Goal: Task Accomplishment & Management: Manage account settings

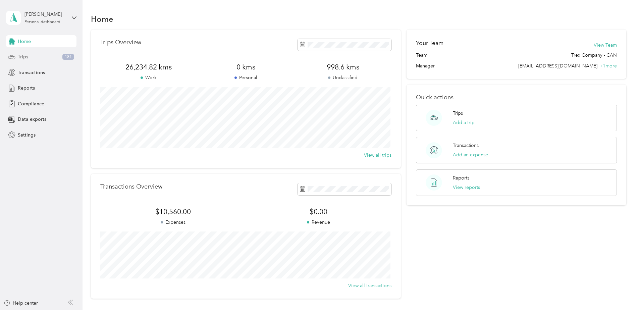
click at [30, 58] on div "Trips 181" at bounding box center [41, 57] width 70 height 12
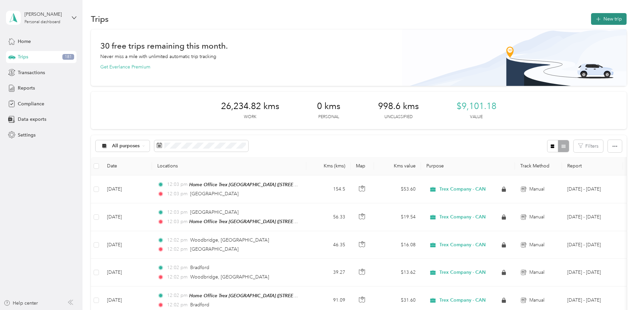
click at [603, 19] on button "New trip" at bounding box center [609, 19] width 36 height 12
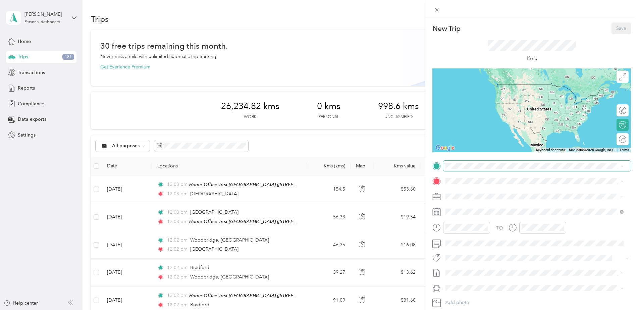
click at [496, 161] on span at bounding box center [537, 166] width 188 height 11
click at [473, 169] on span at bounding box center [537, 166] width 188 height 11
click at [452, 169] on span at bounding box center [537, 166] width 188 height 11
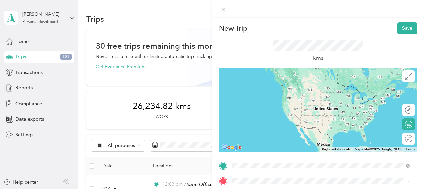
click at [285, 112] on span "[STREET_ADDRESS][PERSON_NAME]" at bounding box center [285, 115] width 80 height 6
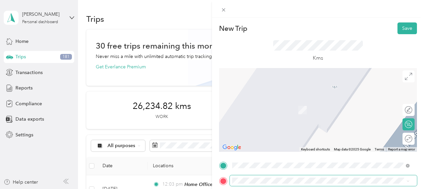
click at [280, 184] on span at bounding box center [323, 181] width 187 height 11
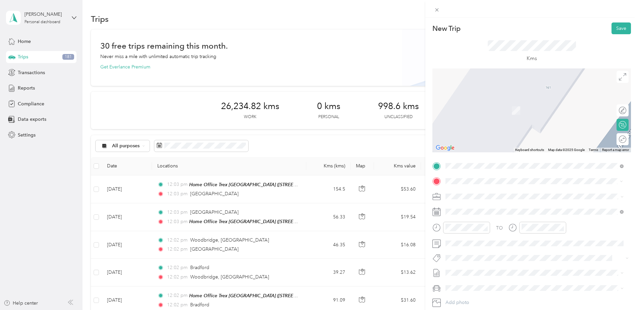
click at [469, 205] on span "[GEOGRAPHIC_DATA] [GEOGRAPHIC_DATA], [GEOGRAPHIC_DATA]" at bounding box center [507, 208] width 99 height 12
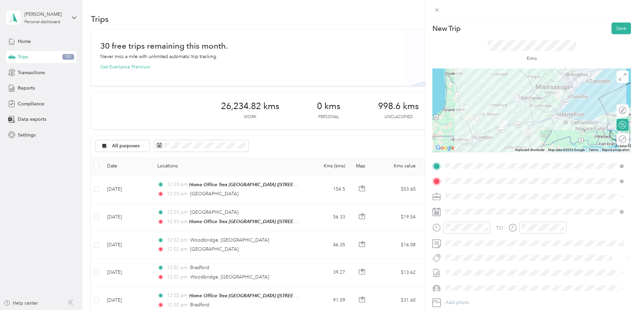
click at [627, 136] on div "Round trip" at bounding box center [627, 139] width 0 height 7
click at [619, 139] on div at bounding box center [619, 139] width 14 height 7
click at [472, 215] on span at bounding box center [537, 211] width 188 height 11
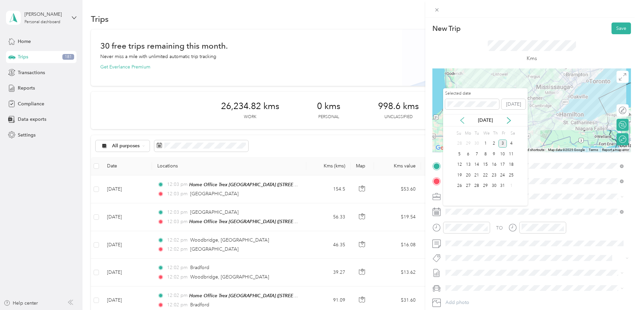
click at [461, 119] on icon at bounding box center [462, 120] width 7 height 7
click at [470, 144] on div "1" at bounding box center [468, 144] width 9 height 8
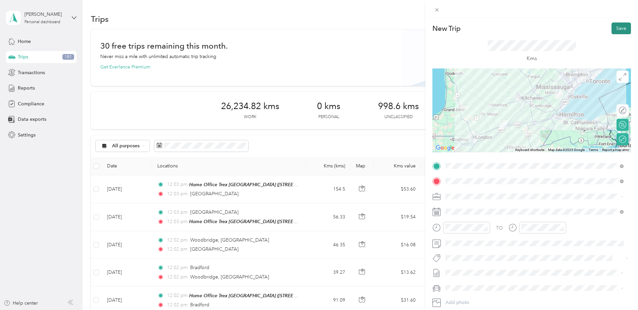
click at [614, 29] on button "Save" at bounding box center [621, 28] width 19 height 12
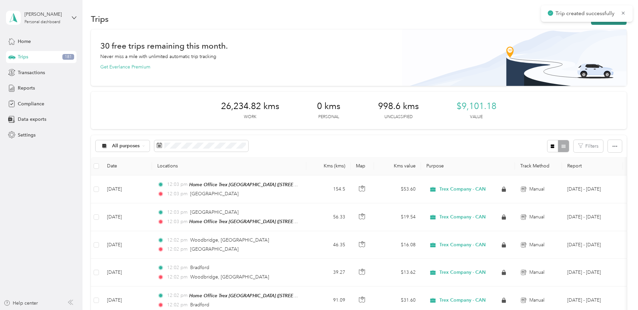
click at [606, 22] on button "New trip" at bounding box center [609, 19] width 36 height 12
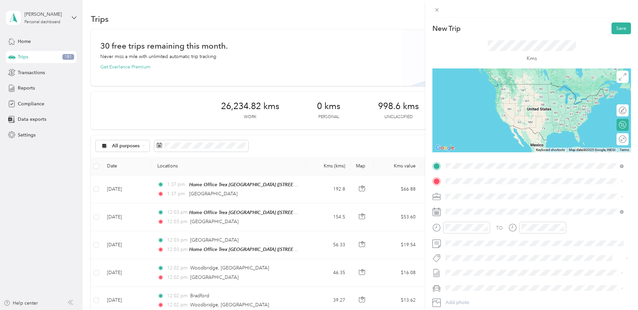
click at [528, 212] on div "Home Office [GEOGRAPHIC_DATA] [GEOGRAPHIC_DATA]" at bounding box center [523, 214] width 131 height 6
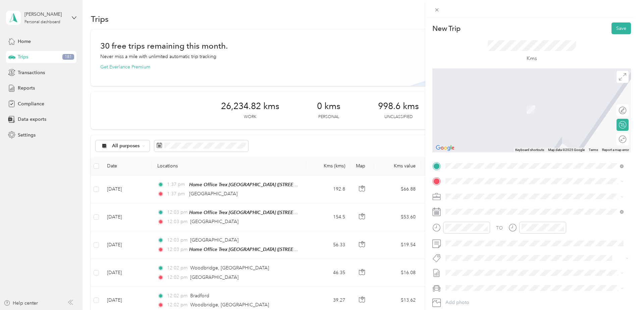
click at [495, 208] on strong "turkstra [PERSON_NAME]" at bounding box center [487, 206] width 58 height 6
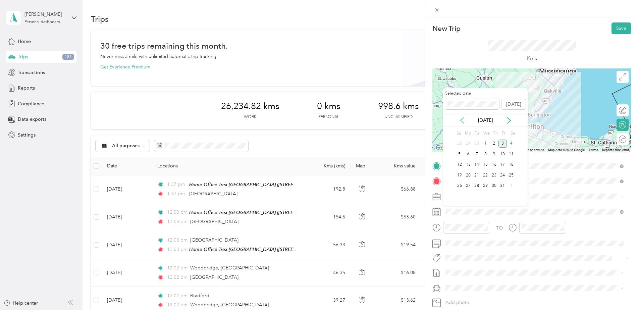
click at [464, 120] on icon at bounding box center [462, 120] width 7 height 7
click at [475, 141] on div "2" at bounding box center [477, 144] width 9 height 8
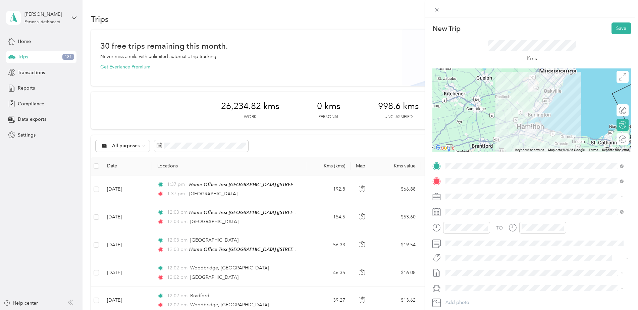
click at [618, 141] on div "Round trip" at bounding box center [623, 139] width 12 height 12
click at [622, 138] on div "Round trip" at bounding box center [597, 139] width 63 height 12
click at [620, 137] on div at bounding box center [619, 139] width 14 height 7
click at [613, 27] on button "Save" at bounding box center [621, 28] width 19 height 12
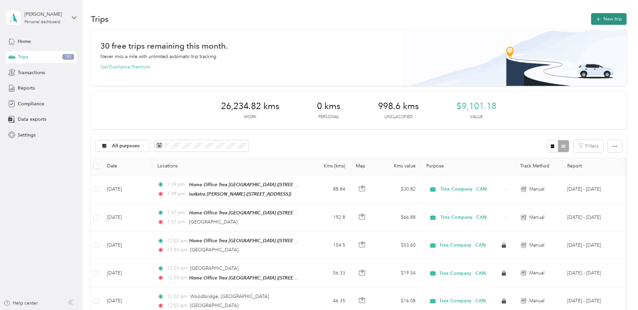
click at [610, 18] on button "New trip" at bounding box center [609, 19] width 36 height 12
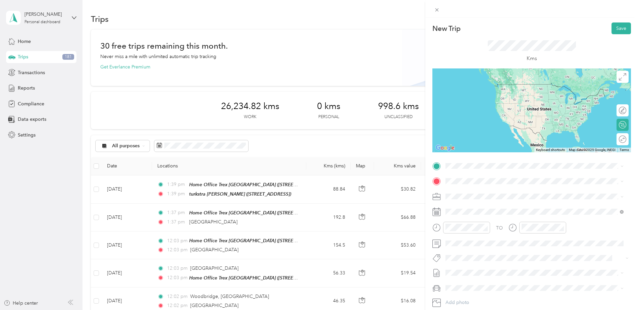
click at [471, 191] on span "[STREET_ADDRESS]" at bounding box center [479, 188] width 43 height 6
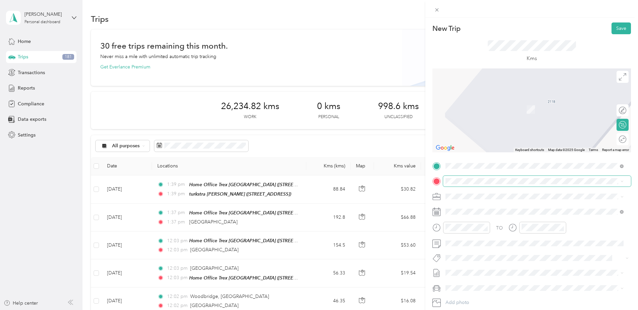
click at [472, 177] on span at bounding box center [537, 181] width 188 height 11
click at [493, 241] on span "[PERSON_NAME][GEOGRAPHIC_DATA], [GEOGRAPHIC_DATA]" at bounding box center [526, 241] width 137 height 6
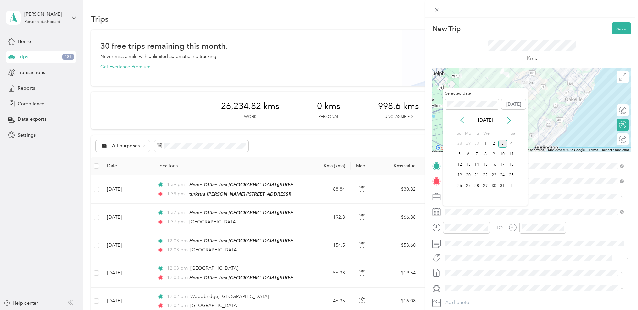
click at [463, 118] on icon at bounding box center [462, 120] width 3 height 6
click at [488, 143] on div "3" at bounding box center [485, 144] width 9 height 8
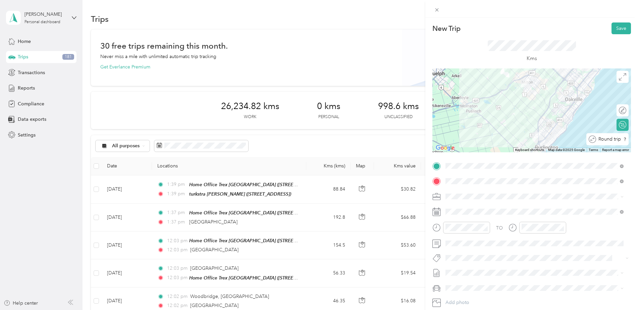
click at [618, 143] on div "Round trip" at bounding box center [608, 139] width 42 height 12
click at [619, 139] on div at bounding box center [619, 139] width 14 height 7
click at [615, 28] on button "Save" at bounding box center [621, 28] width 19 height 12
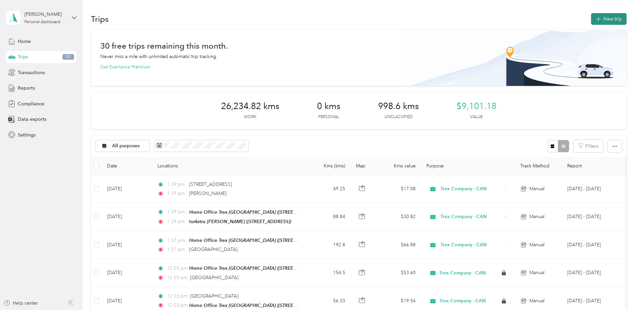
click at [611, 18] on button "New trip" at bounding box center [609, 19] width 36 height 12
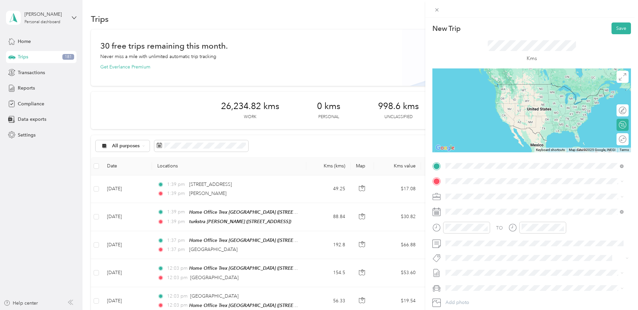
click at [491, 212] on strong "Home Office [GEOGRAPHIC_DATA] [GEOGRAPHIC_DATA]" at bounding box center [523, 214] width 131 height 6
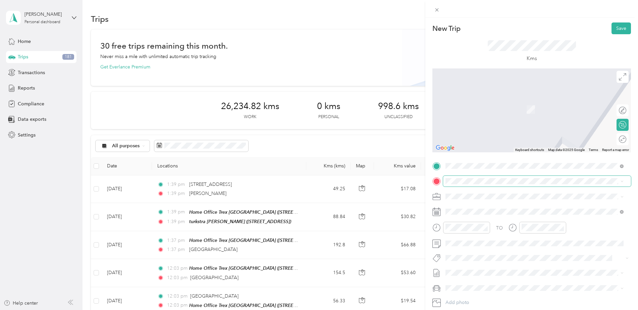
click at [489, 185] on span at bounding box center [537, 181] width 188 height 11
click at [466, 177] on span at bounding box center [537, 181] width 188 height 11
click at [487, 243] on span "[GEOGRAPHIC_DATA] [GEOGRAPHIC_DATA], [GEOGRAPHIC_DATA]" at bounding box center [507, 241] width 99 height 12
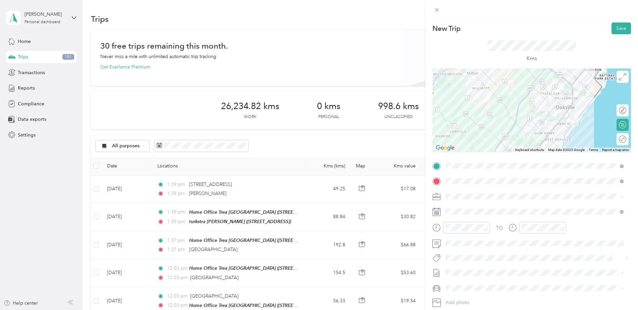
click at [474, 208] on span at bounding box center [537, 211] width 188 height 11
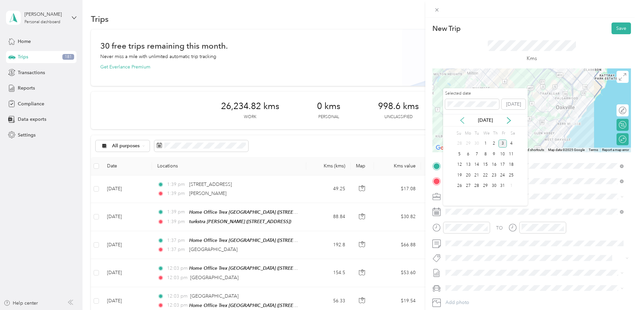
click at [464, 119] on icon at bounding box center [462, 120] width 7 height 7
click at [497, 142] on div "4" at bounding box center [494, 144] width 9 height 8
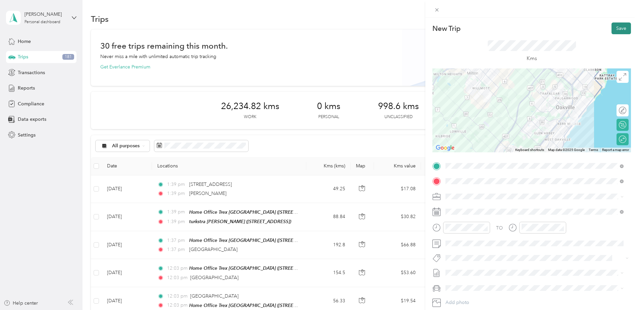
click at [615, 29] on button "Save" at bounding box center [621, 28] width 19 height 12
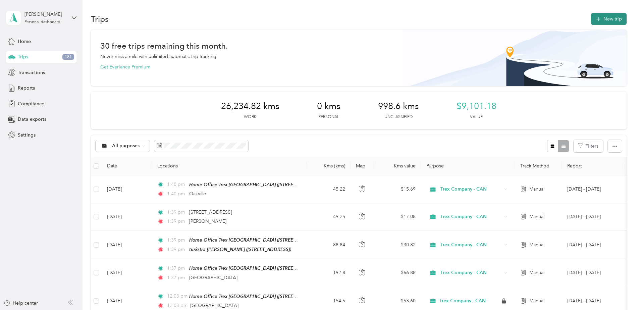
click at [602, 21] on button "New trip" at bounding box center [609, 19] width 36 height 12
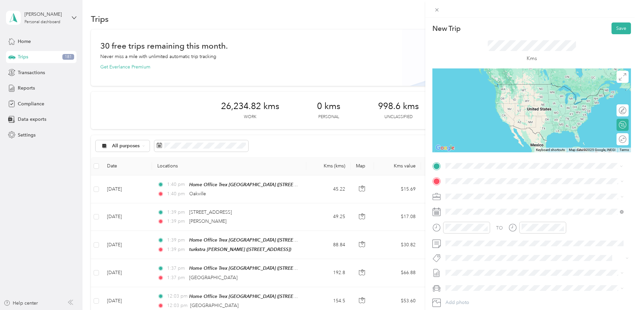
click at [496, 217] on div "Home Office Trex [GEOGRAPHIC_DATA] [STREET_ADDRESS][PERSON_NAME]" at bounding box center [523, 217] width 131 height 14
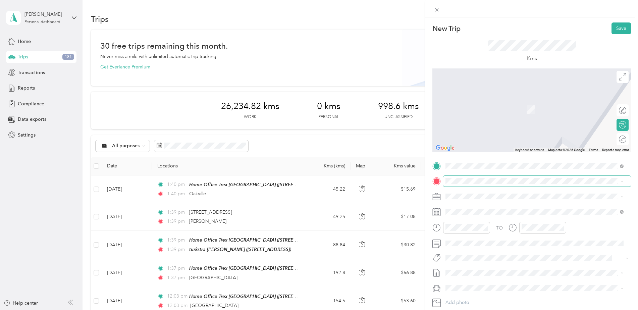
click at [489, 185] on span at bounding box center [537, 181] width 188 height 11
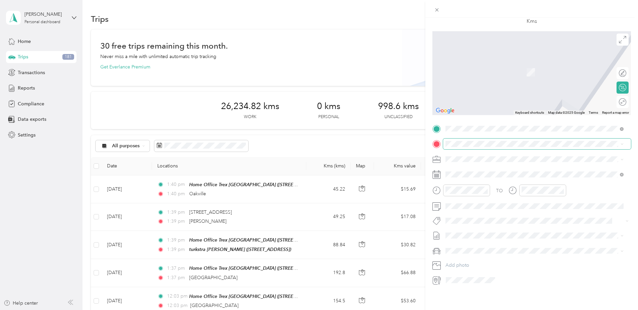
scroll to position [42, 0]
click at [468, 132] on div "TO Add photo" at bounding box center [532, 205] width 199 height 162
click at [480, 164] on span "[GEOGRAPHIC_DATA], [GEOGRAPHIC_DATA]" at bounding box center [507, 163] width 99 height 6
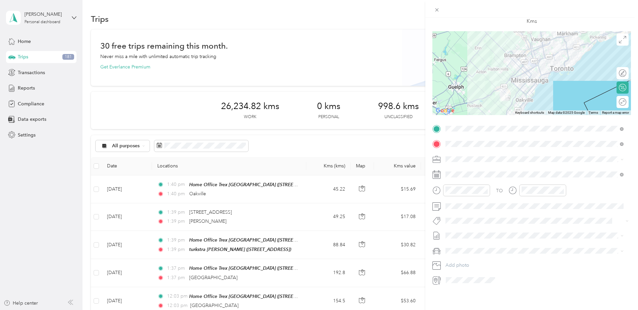
click at [627, 99] on div "Round trip" at bounding box center [627, 102] width 0 height 7
click at [620, 99] on div at bounding box center [623, 102] width 7 height 7
click at [463, 206] on icon at bounding box center [462, 207] width 7 height 7
click at [468, 240] on div "8" at bounding box center [468, 241] width 9 height 8
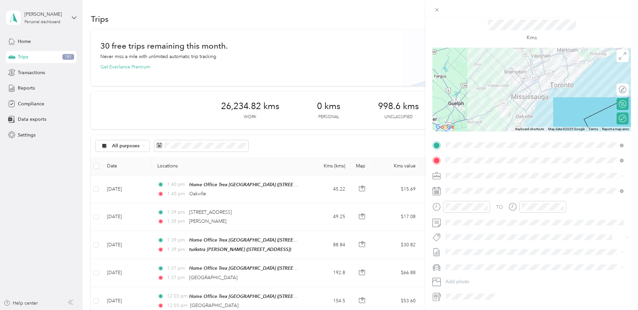
scroll to position [0, 0]
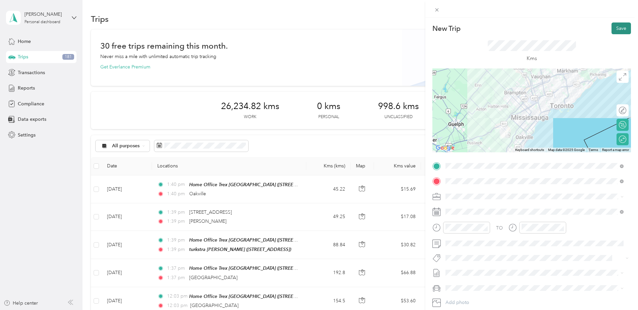
click at [612, 30] on button "Save" at bounding box center [621, 28] width 19 height 12
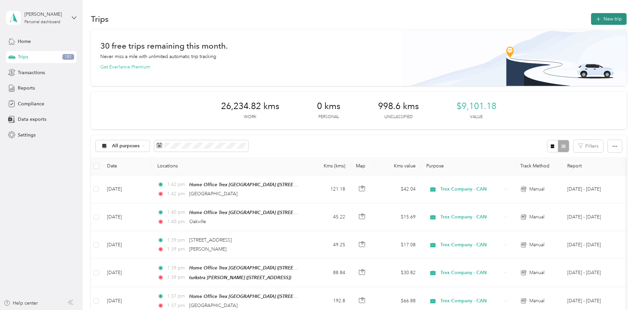
click at [607, 17] on button "New trip" at bounding box center [609, 19] width 36 height 12
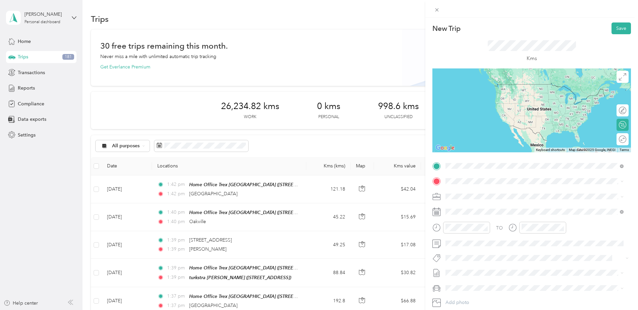
click at [498, 219] on span "[STREET_ADDRESS][PERSON_NAME]" at bounding box center [498, 221] width 80 height 6
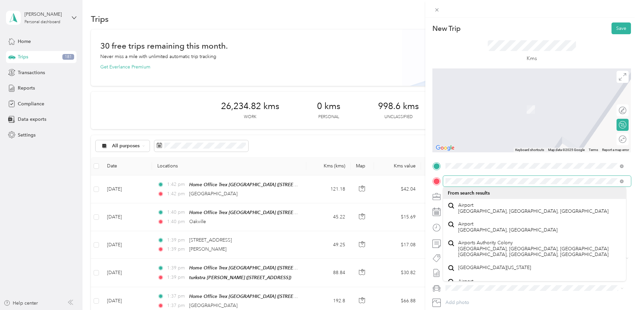
click at [436, 182] on div at bounding box center [532, 181] width 199 height 11
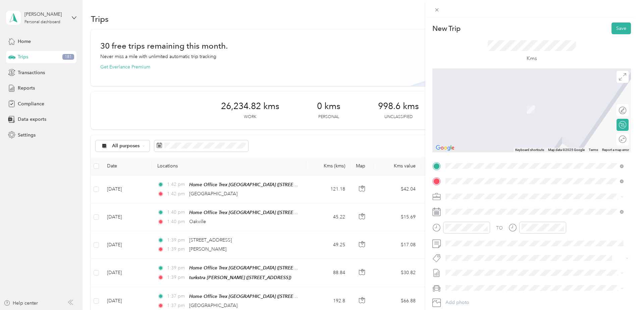
click at [468, 214] on span "[STREET_ADDRESS][PERSON_NAME]" at bounding box center [498, 215] width 80 height 6
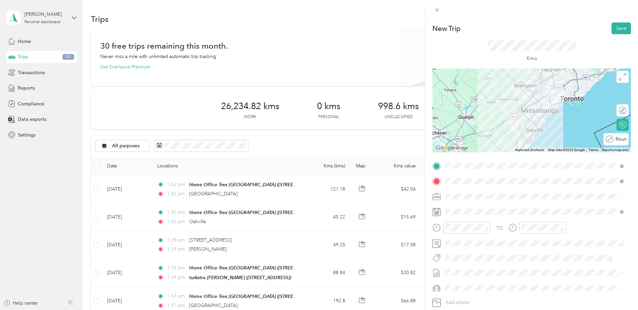
click at [617, 142] on div "Round trip" at bounding box center [619, 139] width 13 height 7
click at [617, 140] on div at bounding box center [619, 139] width 14 height 7
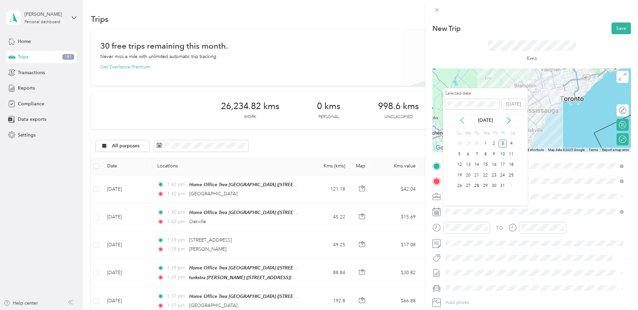
click at [462, 118] on icon at bounding box center [462, 120] width 3 height 6
click at [475, 153] on div "9" at bounding box center [477, 154] width 9 height 8
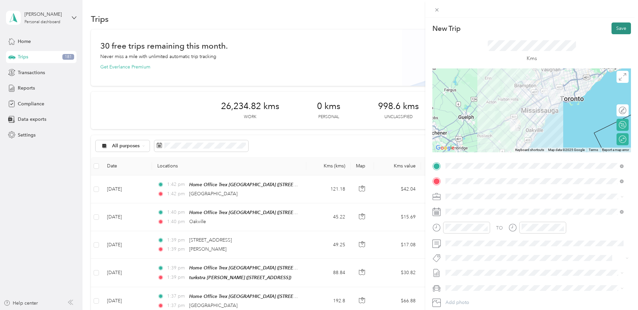
click at [614, 30] on button "Save" at bounding box center [621, 28] width 19 height 12
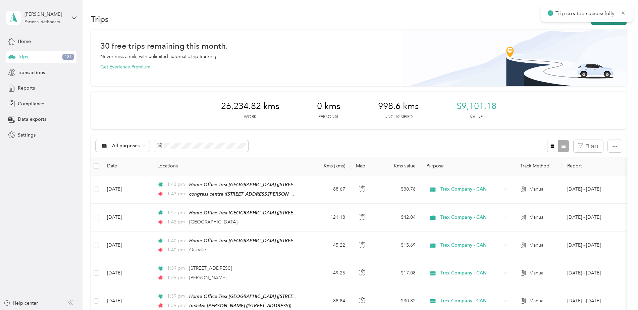
click at [605, 23] on button "New trip" at bounding box center [609, 19] width 36 height 12
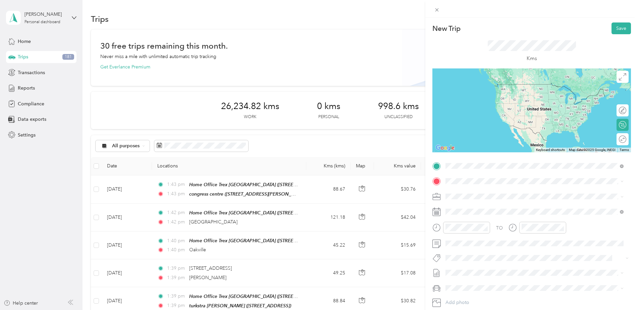
click at [471, 213] on strong "Home Office [GEOGRAPHIC_DATA] [GEOGRAPHIC_DATA]" at bounding box center [523, 214] width 131 height 6
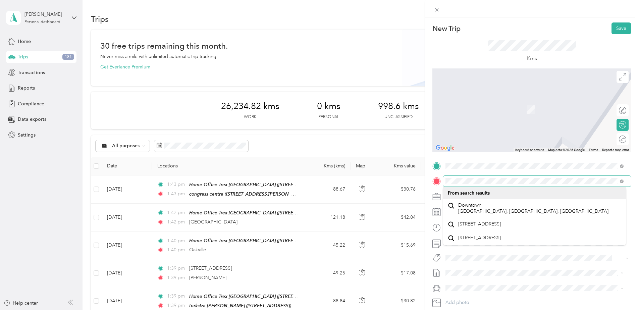
click at [442, 179] on div at bounding box center [532, 181] width 199 height 11
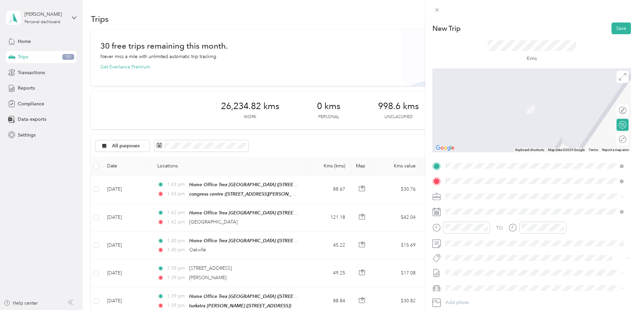
click at [478, 203] on span "[STREET_ADDRESS]" at bounding box center [479, 205] width 43 height 6
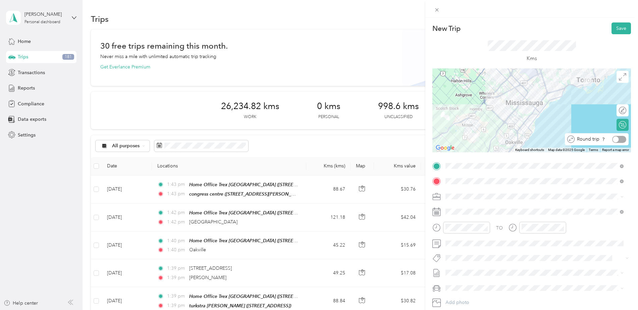
click at [618, 139] on div at bounding box center [619, 139] width 14 height 7
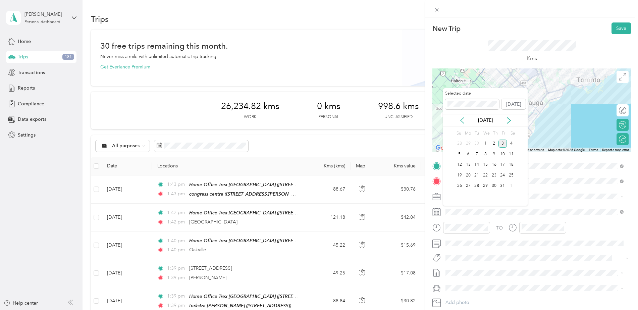
click at [464, 122] on icon at bounding box center [462, 120] width 7 height 7
click at [486, 154] on div "10" at bounding box center [485, 154] width 9 height 8
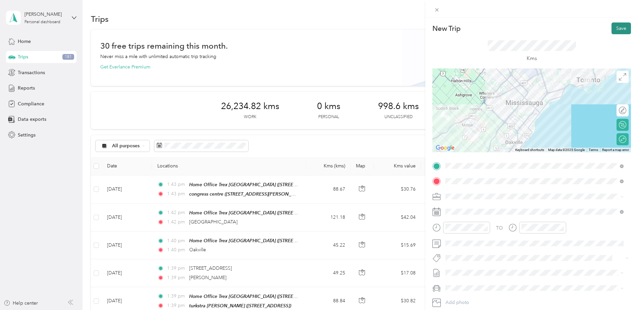
click at [618, 29] on button "Save" at bounding box center [621, 28] width 19 height 12
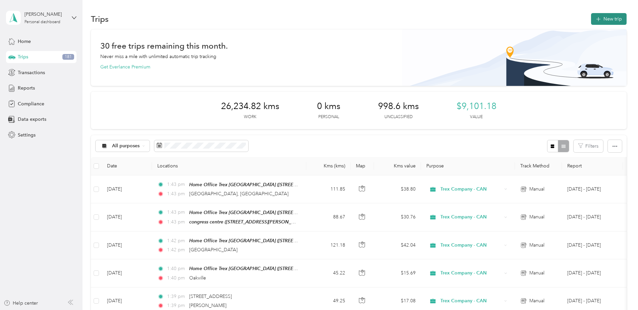
click at [601, 16] on button "New trip" at bounding box center [609, 19] width 36 height 12
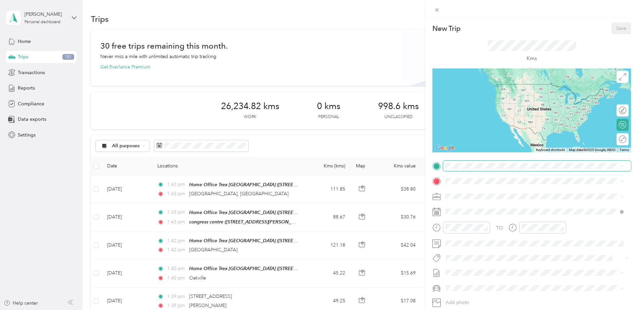
click at [479, 170] on span at bounding box center [537, 166] width 188 height 11
click at [495, 215] on div "Home Office Trex [GEOGRAPHIC_DATA] [STREET_ADDRESS][PERSON_NAME]" at bounding box center [523, 217] width 131 height 14
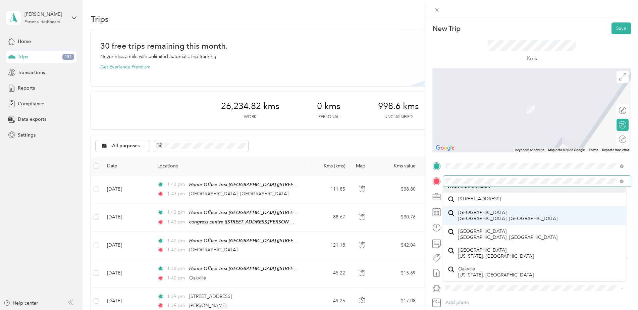
scroll to position [12, 0]
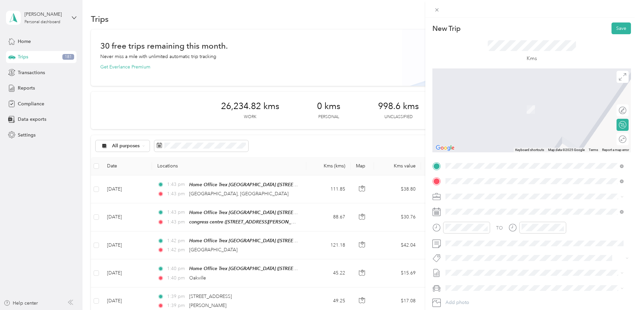
click at [499, 234] on div "[GEOGRAPHIC_DATA] [GEOGRAPHIC_DATA], [GEOGRAPHIC_DATA]" at bounding box center [535, 234] width 174 height 14
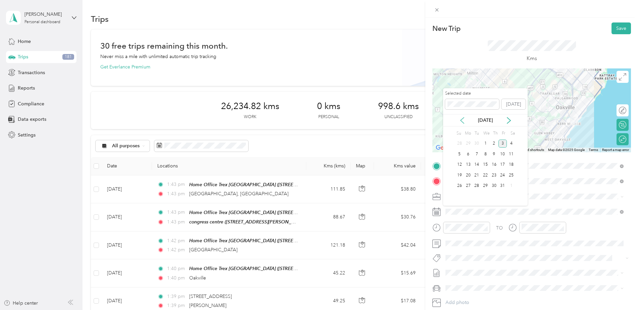
click at [462, 120] on icon at bounding box center [462, 120] width 7 height 7
click at [494, 155] on div "11" at bounding box center [494, 154] width 9 height 8
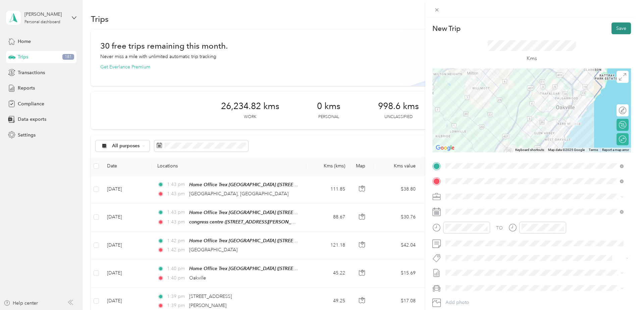
click at [613, 29] on button "Save" at bounding box center [621, 28] width 19 height 12
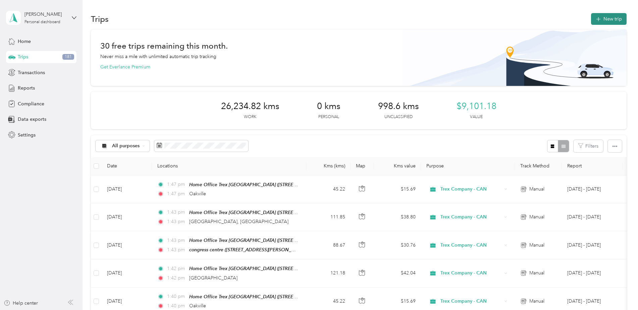
click at [608, 18] on button "New trip" at bounding box center [609, 19] width 36 height 12
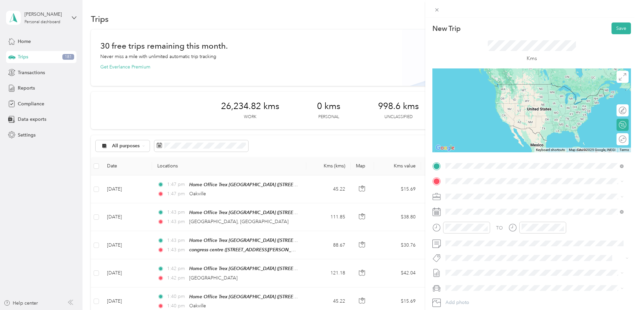
click at [519, 216] on div "Home Office Trex [GEOGRAPHIC_DATA] [STREET_ADDRESS][PERSON_NAME]" at bounding box center [523, 218] width 131 height 14
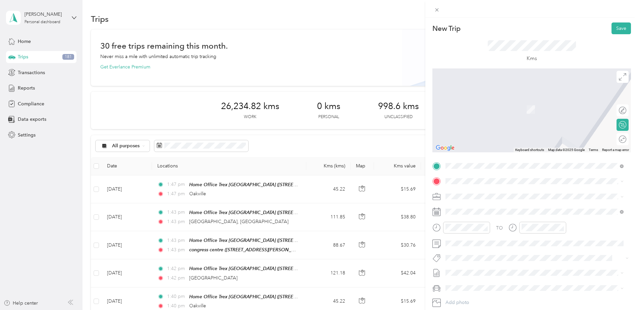
click at [493, 246] on span "[GEOGRAPHIC_DATA] [GEOGRAPHIC_DATA], [GEOGRAPHIC_DATA]" at bounding box center [507, 240] width 99 height 12
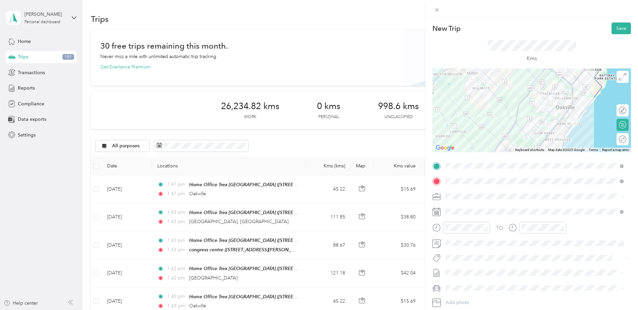
click at [627, 140] on div "Round trip" at bounding box center [627, 139] width 0 height 7
drag, startPoint x: 614, startPoint y: 140, endPoint x: 620, endPoint y: 138, distance: 5.7
click at [620, 138] on div at bounding box center [619, 139] width 14 height 7
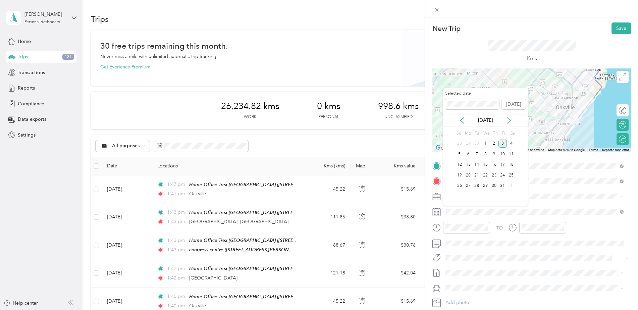
click at [506, 119] on icon at bounding box center [509, 120] width 7 height 7
click at [464, 121] on icon at bounding box center [462, 120] width 7 height 7
click at [500, 155] on div "12" at bounding box center [503, 154] width 9 height 8
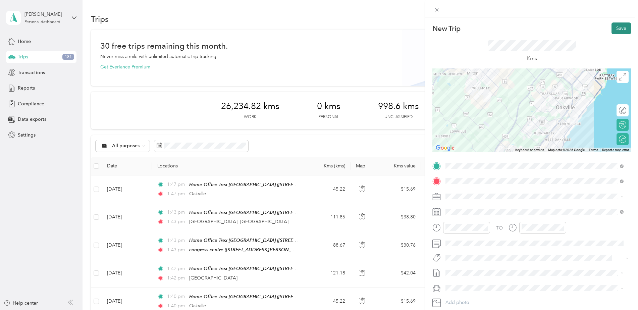
click at [614, 31] on button "Save" at bounding box center [621, 28] width 19 height 12
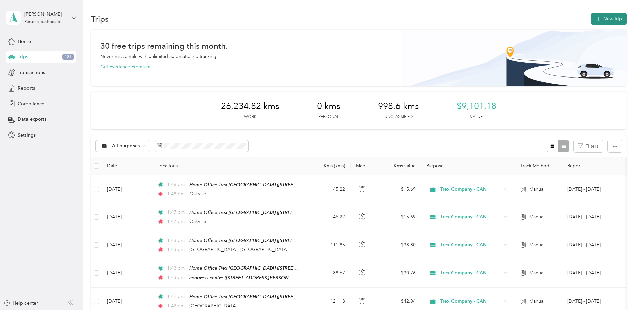
click at [609, 14] on button "New trip" at bounding box center [609, 19] width 36 height 12
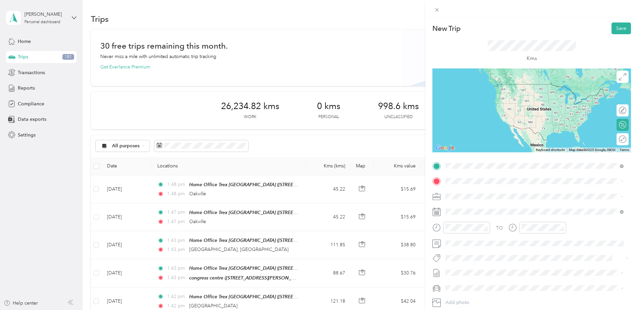
click at [494, 219] on span "[STREET_ADDRESS][PERSON_NAME]" at bounding box center [498, 221] width 80 height 6
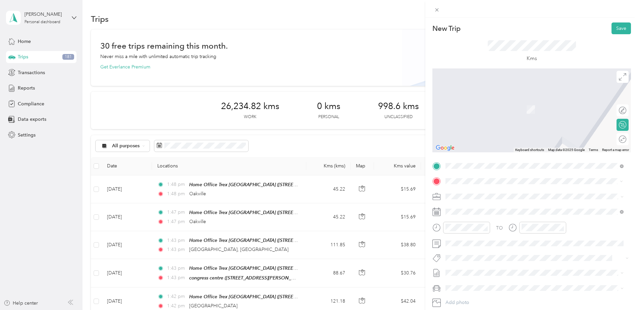
click at [503, 208] on div "[GEOGRAPHIC_DATA] [GEOGRAPHIC_DATA], [GEOGRAPHIC_DATA]" at bounding box center [535, 208] width 174 height 14
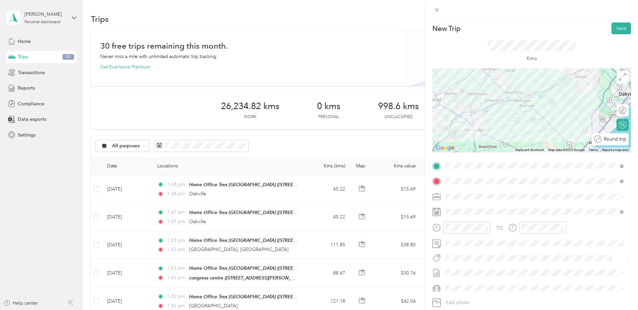
click at [620, 140] on div "Round trip" at bounding box center [614, 139] width 25 height 7
click at [620, 140] on div at bounding box center [619, 139] width 14 height 7
click at [496, 208] on span at bounding box center [537, 211] width 188 height 11
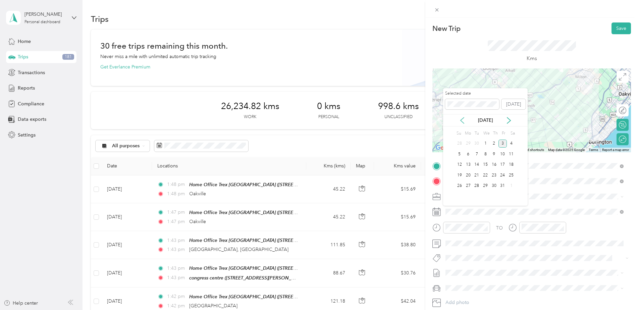
click at [462, 119] on icon at bounding box center [462, 120] width 7 height 7
click at [471, 164] on div "15" at bounding box center [468, 165] width 9 height 8
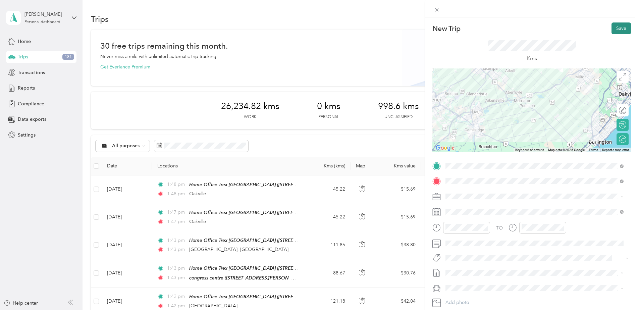
click at [612, 32] on button "Save" at bounding box center [621, 28] width 19 height 12
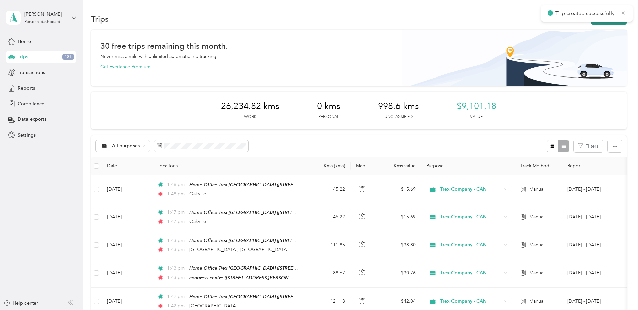
click at [610, 23] on button "New trip" at bounding box center [609, 19] width 36 height 12
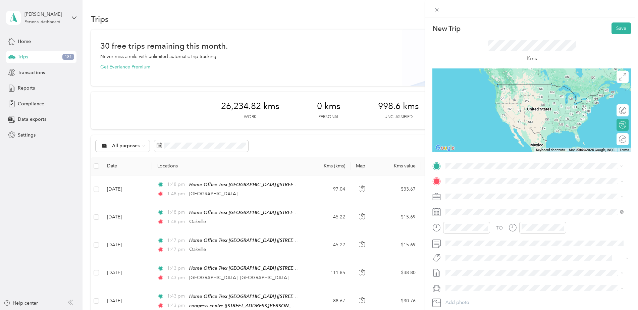
click at [520, 217] on div "Home Office Trex [GEOGRAPHIC_DATA] [STREET_ADDRESS][PERSON_NAME]" at bounding box center [523, 218] width 131 height 14
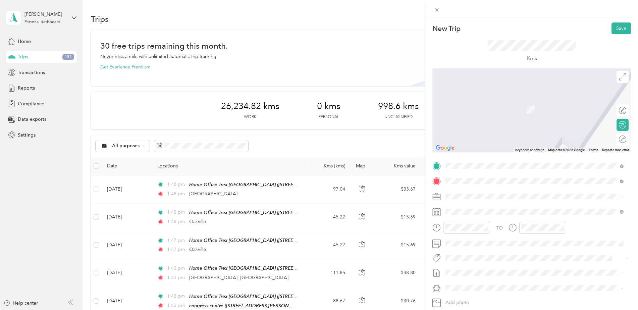
click at [492, 221] on span "Guelph [GEOGRAPHIC_DATA], [GEOGRAPHIC_DATA]" at bounding box center [507, 222] width 99 height 12
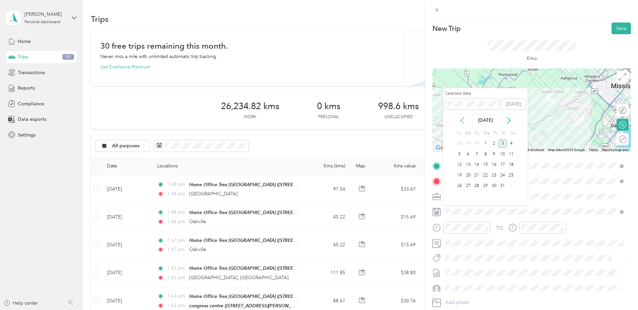
click at [463, 120] on icon at bounding box center [462, 120] width 7 height 7
click at [466, 166] on div "15" at bounding box center [468, 165] width 9 height 8
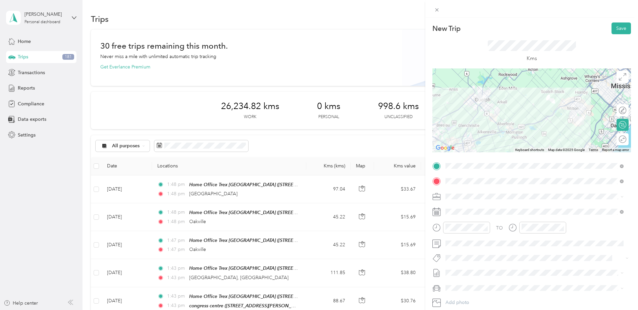
click at [622, 142] on div "Round trip" at bounding box center [623, 139] width 12 height 12
click at [622, 137] on div "Round trip" at bounding box center [613, 139] width 32 height 12
click at [622, 137] on div "Round trip" at bounding box center [597, 139] width 64 height 12
click at [620, 138] on div at bounding box center [619, 139] width 14 height 7
click at [614, 26] on button "Save" at bounding box center [621, 28] width 19 height 12
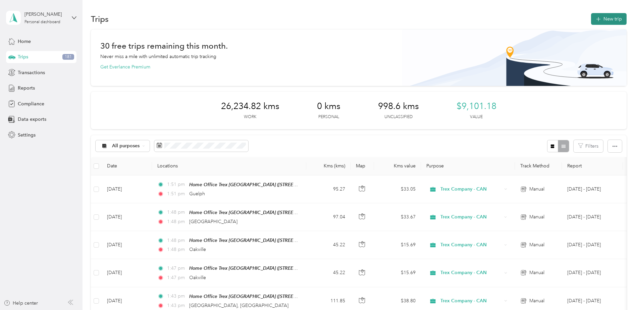
click at [602, 23] on button "New trip" at bounding box center [609, 19] width 36 height 12
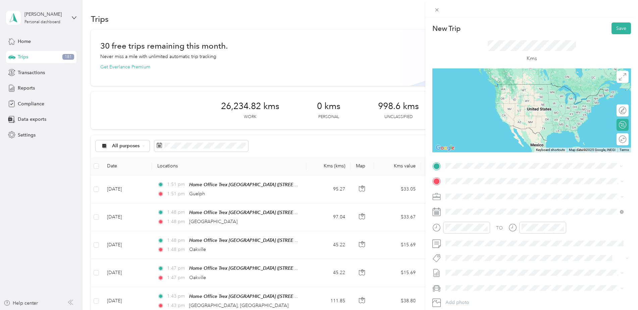
click at [511, 219] on span "[STREET_ADDRESS][PERSON_NAME]" at bounding box center [498, 221] width 80 height 6
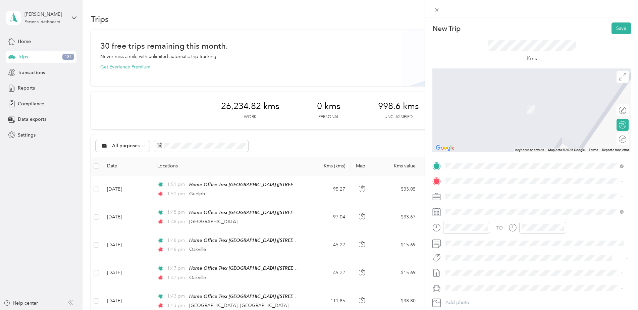
click at [487, 226] on span "[GEOGRAPHIC_DATA] [GEOGRAPHIC_DATA], [GEOGRAPHIC_DATA]" at bounding box center [507, 232] width 99 height 12
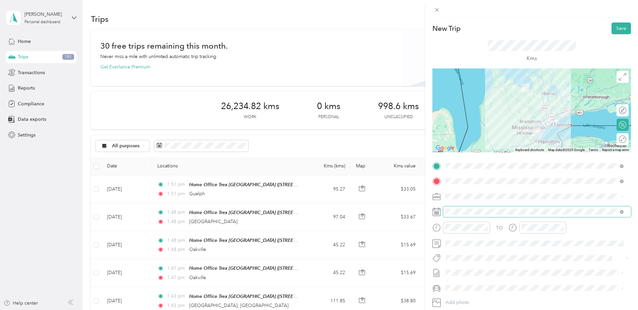
click at [496, 215] on span at bounding box center [537, 211] width 188 height 11
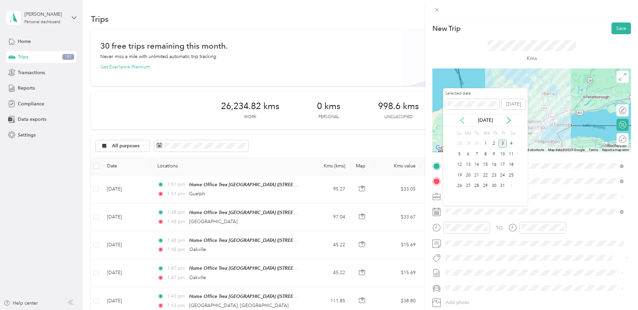
click at [463, 120] on icon at bounding box center [462, 120] width 7 height 7
click at [486, 163] on div "17" at bounding box center [485, 165] width 9 height 8
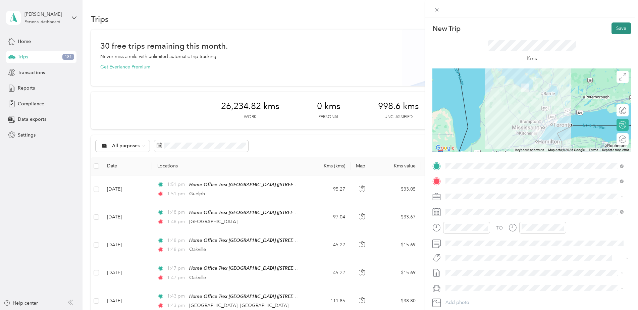
click at [617, 27] on button "Save" at bounding box center [621, 28] width 19 height 12
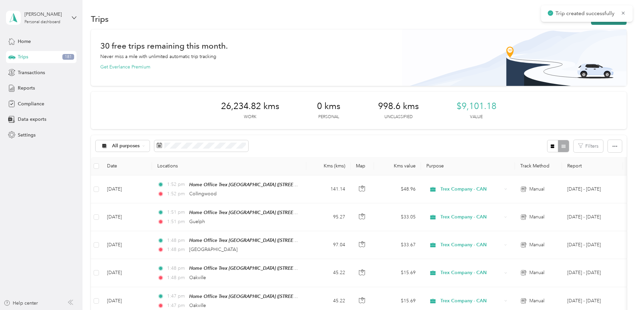
click at [610, 23] on button "New trip" at bounding box center [609, 19] width 36 height 12
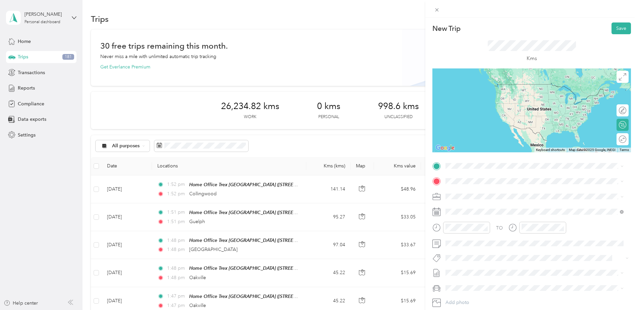
click at [486, 214] on strong "Home Office [GEOGRAPHIC_DATA] [GEOGRAPHIC_DATA]" at bounding box center [523, 213] width 131 height 6
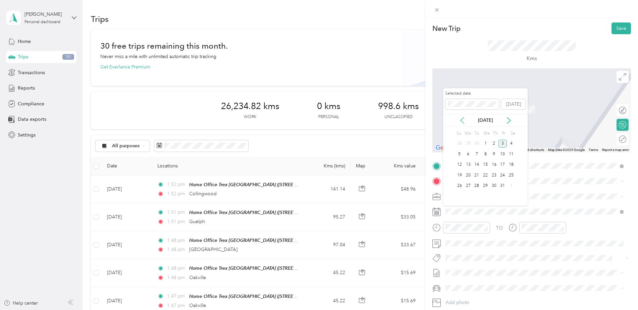
click at [462, 117] on icon at bounding box center [462, 120] width 7 height 7
click at [492, 163] on div "18" at bounding box center [494, 165] width 9 height 8
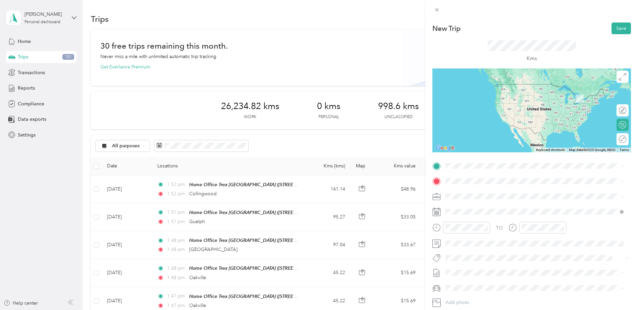
click at [478, 229] on span "[GEOGRAPHIC_DATA] [GEOGRAPHIC_DATA], [GEOGRAPHIC_DATA]" at bounding box center [507, 231] width 99 height 12
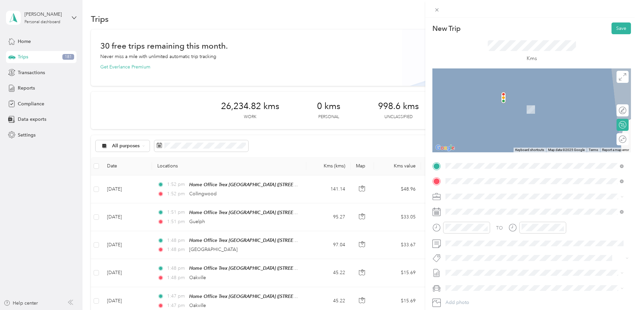
click at [504, 239] on div "Etobicoke [GEOGRAPHIC_DATA], [GEOGRAPHIC_DATA]" at bounding box center [535, 244] width 174 height 14
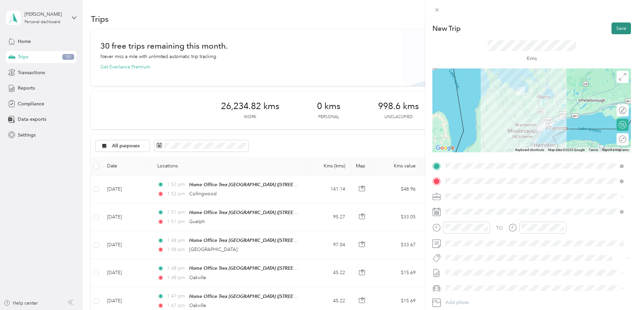
click at [612, 30] on button "Save" at bounding box center [621, 28] width 19 height 12
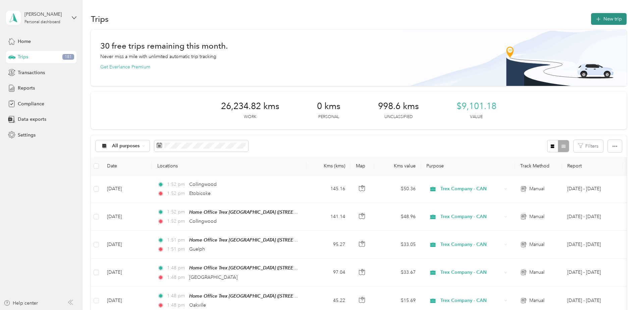
click at [607, 19] on button "New trip" at bounding box center [609, 19] width 36 height 12
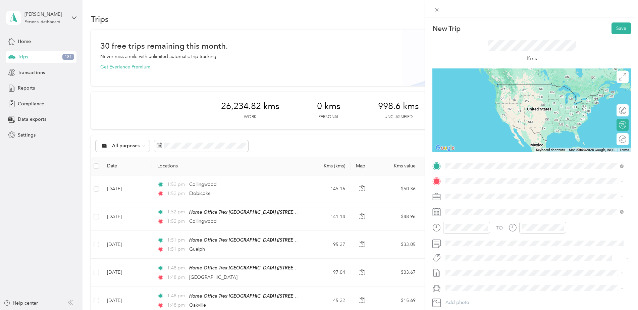
click at [509, 215] on strong "Home Office [GEOGRAPHIC_DATA] [GEOGRAPHIC_DATA]" at bounding box center [523, 214] width 131 height 6
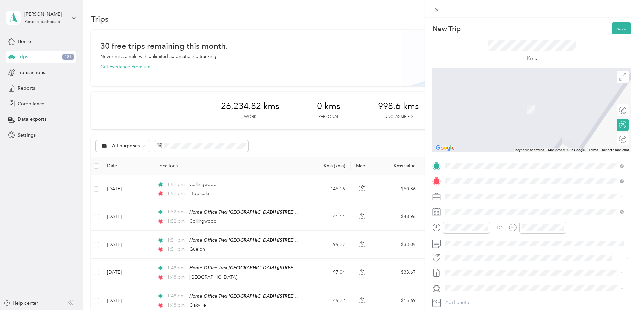
click at [494, 245] on div "Etobicoke [GEOGRAPHIC_DATA], [GEOGRAPHIC_DATA]" at bounding box center [535, 244] width 174 height 14
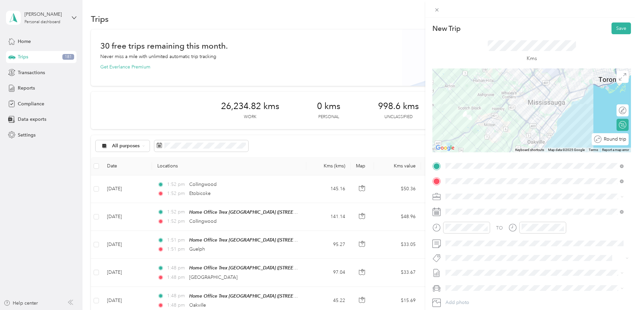
click at [616, 137] on div "Round trip" at bounding box center [614, 139] width 25 height 7
click at [617, 140] on div at bounding box center [619, 139] width 14 height 7
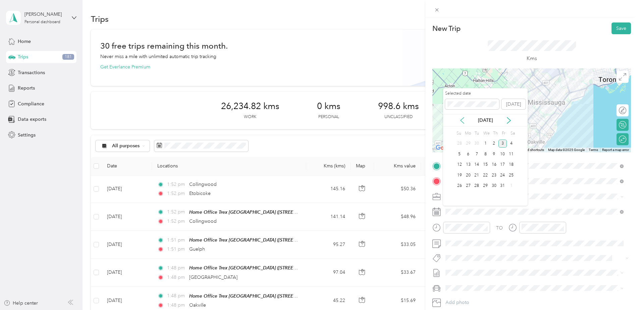
click at [465, 119] on div "[DATE]" at bounding box center [485, 120] width 85 height 7
click at [463, 119] on icon at bounding box center [462, 120] width 7 height 7
click at [494, 164] on div "18" at bounding box center [494, 165] width 9 height 8
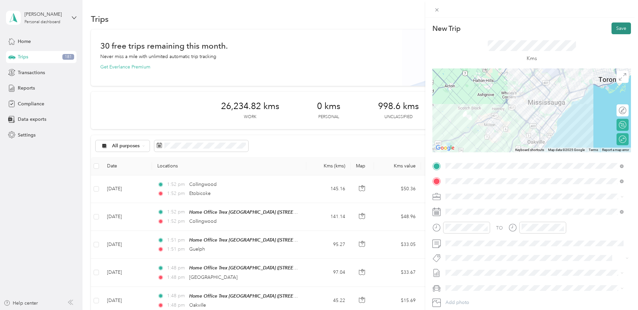
click at [614, 32] on button "Save" at bounding box center [621, 28] width 19 height 12
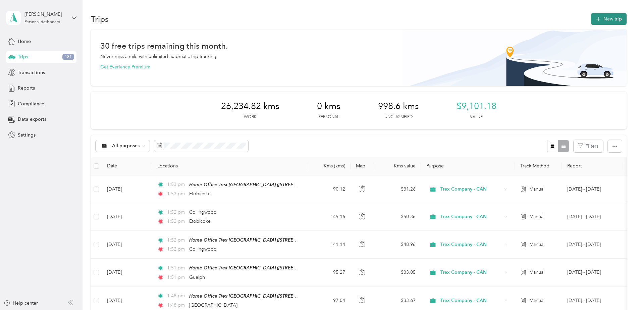
click at [602, 19] on button "New trip" at bounding box center [609, 19] width 36 height 12
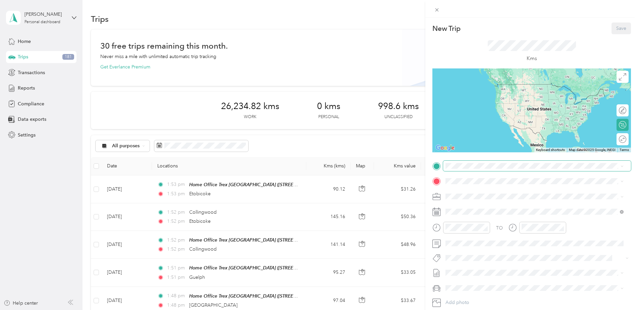
click at [473, 169] on span at bounding box center [537, 166] width 188 height 11
click at [493, 213] on strong "Home Office [GEOGRAPHIC_DATA] [GEOGRAPHIC_DATA]" at bounding box center [523, 213] width 131 height 6
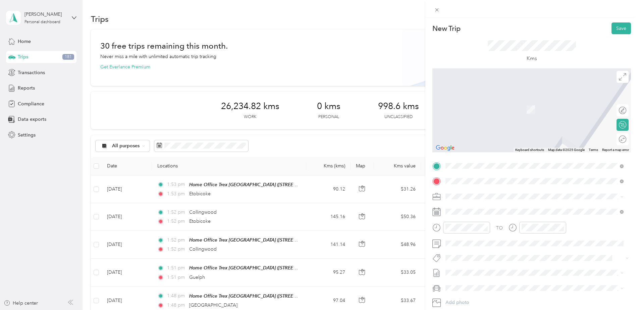
click at [490, 241] on span "[STREET_ADDRESS][PERSON_NAME]" at bounding box center [498, 244] width 80 height 6
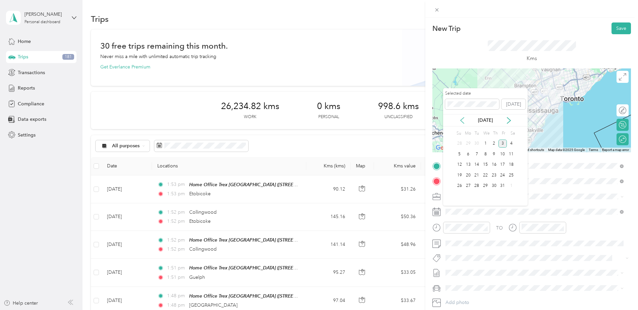
click at [460, 119] on icon at bounding box center [462, 120] width 7 height 7
click at [466, 176] on div "22" at bounding box center [468, 175] width 9 height 8
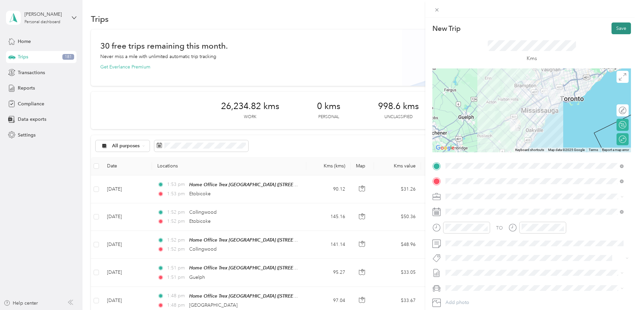
click at [621, 28] on button "Save" at bounding box center [621, 28] width 19 height 12
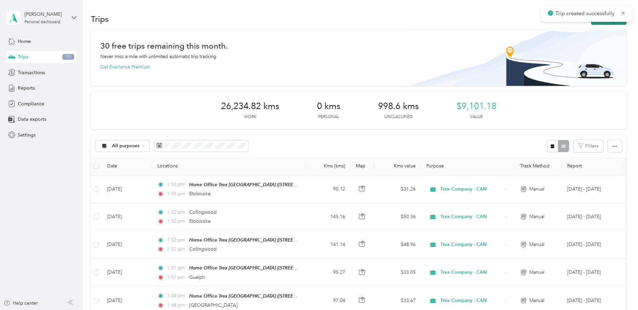
click at [609, 23] on button "New trip" at bounding box center [609, 19] width 36 height 12
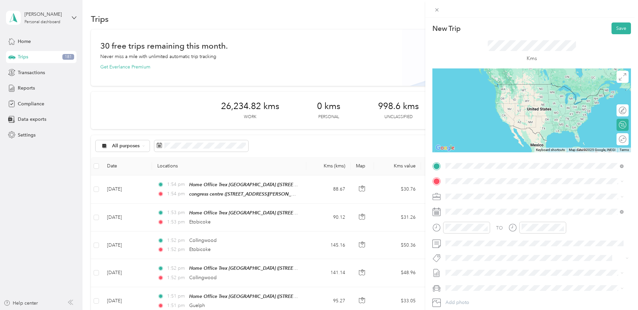
click at [481, 214] on strong "Home Office [GEOGRAPHIC_DATA] [GEOGRAPHIC_DATA]" at bounding box center [523, 214] width 131 height 6
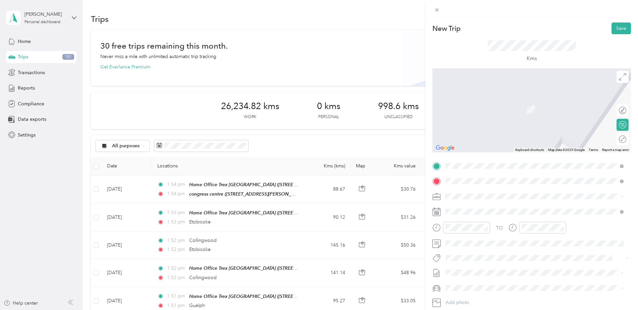
click at [501, 247] on div "[GEOGRAPHIC_DATA] [GEOGRAPHIC_DATA], [GEOGRAPHIC_DATA]" at bounding box center [535, 241] width 174 height 14
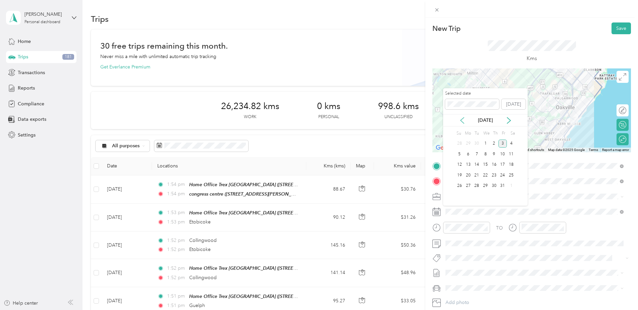
click at [463, 120] on icon at bounding box center [462, 120] width 7 height 7
click at [503, 175] on div "26" at bounding box center [503, 175] width 9 height 8
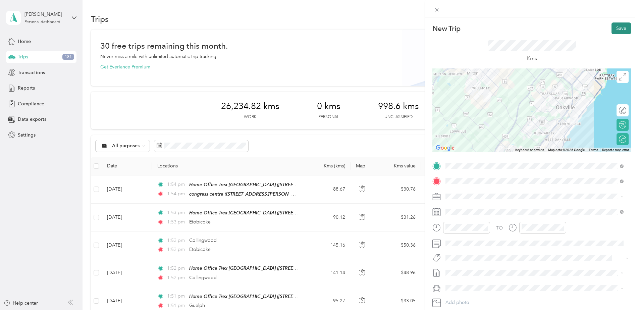
click at [616, 27] on button "Save" at bounding box center [621, 28] width 19 height 12
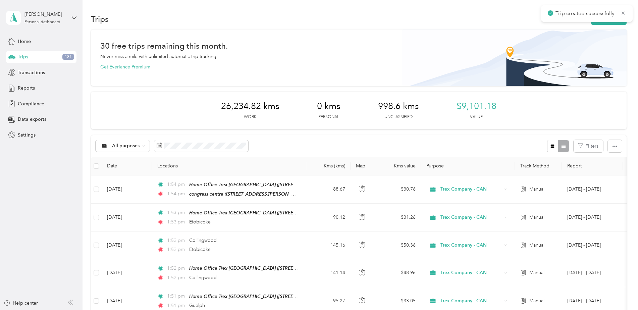
click at [604, 25] on div "Trips New trip" at bounding box center [359, 19] width 536 height 14
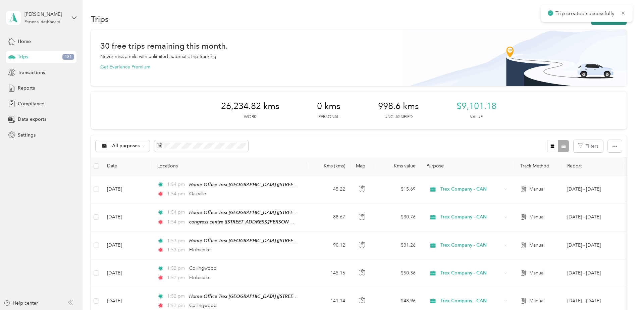
click at [604, 23] on button "New trip" at bounding box center [609, 19] width 36 height 12
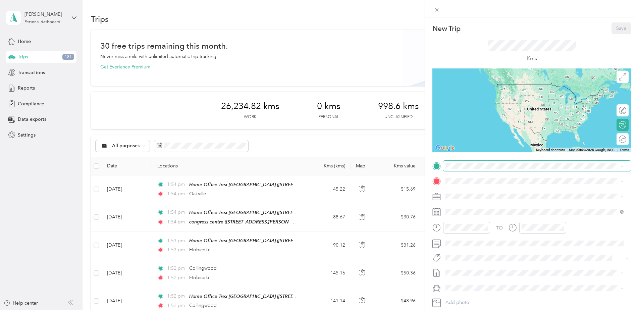
click at [478, 169] on span at bounding box center [537, 166] width 188 height 11
click at [489, 215] on div "Home Office Trex [GEOGRAPHIC_DATA] [STREET_ADDRESS][PERSON_NAME]" at bounding box center [523, 216] width 131 height 14
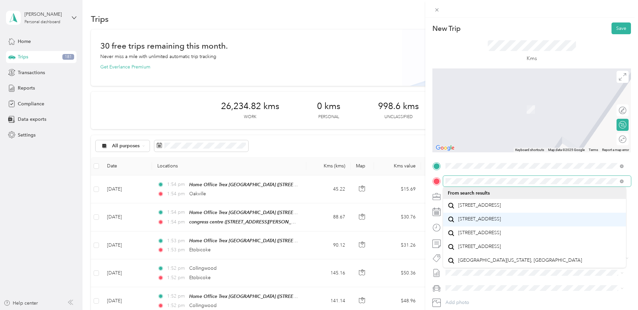
scroll to position [0, 0]
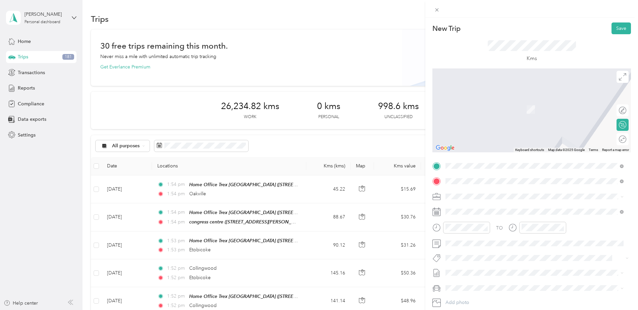
click at [473, 207] on span "[STREET_ADDRESS]" at bounding box center [479, 205] width 43 height 6
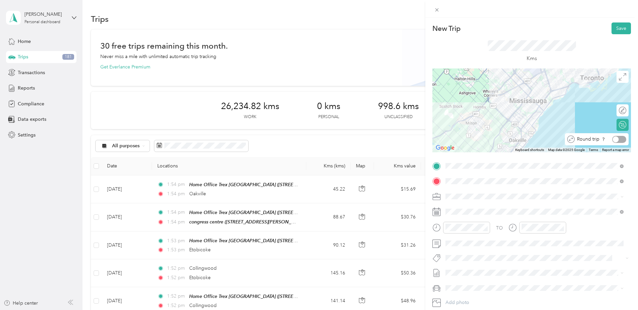
click at [618, 141] on div at bounding box center [619, 139] width 14 height 7
click at [503, 215] on span at bounding box center [537, 211] width 188 height 11
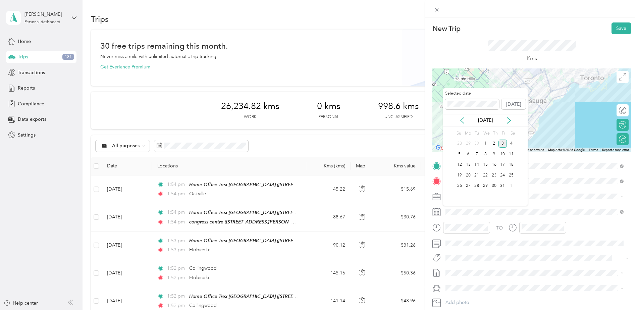
click at [463, 120] on icon at bounding box center [462, 120] width 7 height 7
click at [503, 174] on div "26" at bounding box center [503, 175] width 9 height 8
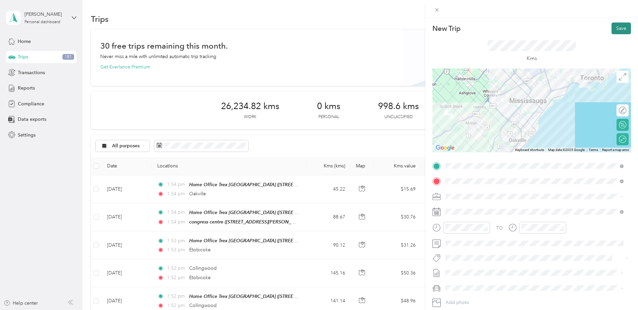
click at [616, 26] on button "Save" at bounding box center [621, 28] width 19 height 12
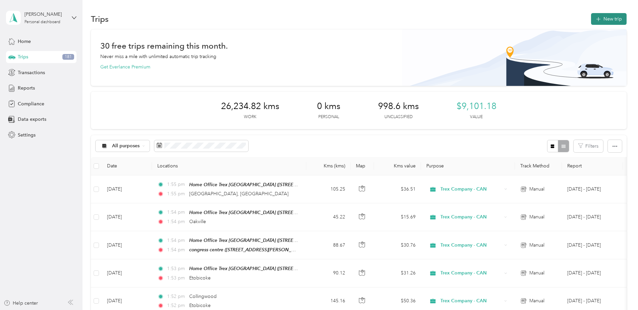
click at [605, 17] on button "New trip" at bounding box center [609, 19] width 36 height 12
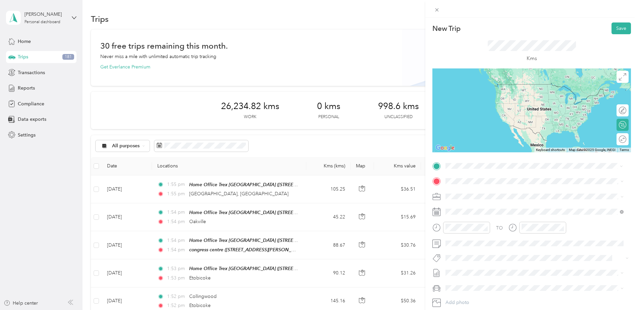
click at [492, 217] on div "Home Office Trex [GEOGRAPHIC_DATA] [STREET_ADDRESS][PERSON_NAME]" at bounding box center [523, 218] width 131 height 14
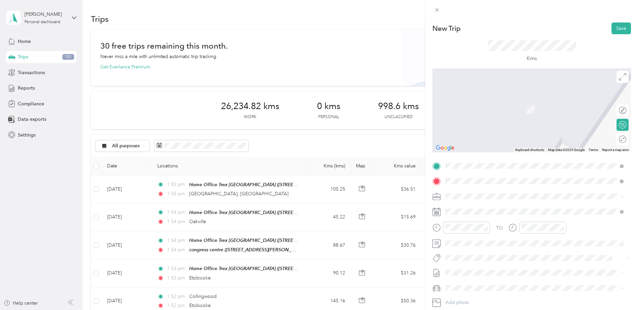
click at [488, 214] on span "[STREET_ADDRESS][PERSON_NAME]" at bounding box center [498, 215] width 80 height 6
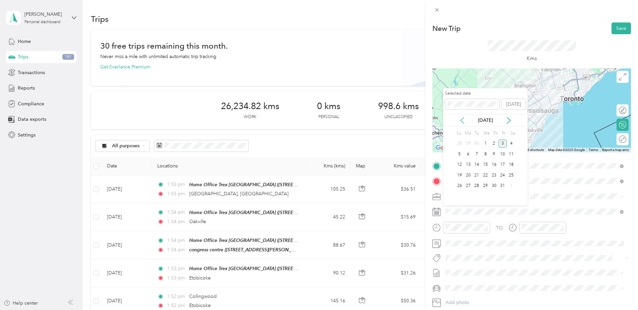
click at [464, 120] on icon at bounding box center [462, 120] width 7 height 7
click at [466, 187] on div "29" at bounding box center [468, 186] width 9 height 8
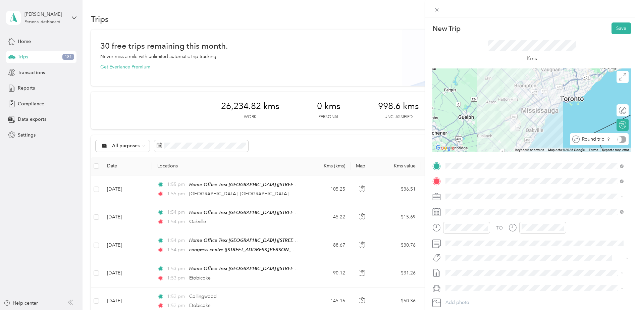
click at [615, 137] on div "Round trip" at bounding box center [603, 139] width 47 height 7
click at [615, 138] on div at bounding box center [619, 139] width 14 height 7
click at [620, 26] on button "Save" at bounding box center [621, 28] width 19 height 12
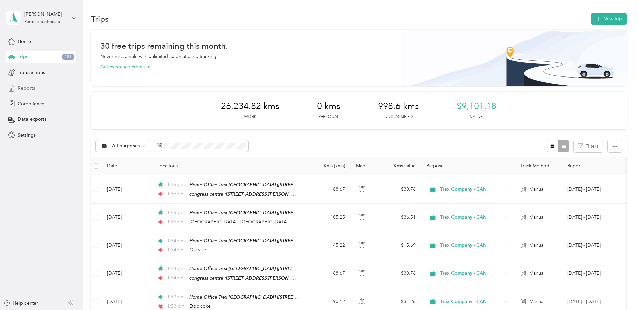
click at [27, 87] on span "Reports" at bounding box center [26, 88] width 17 height 7
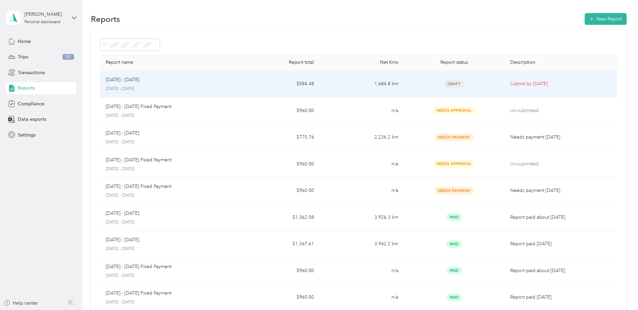
click at [204, 86] on p "[DATE] - [DATE]" at bounding box center [168, 89] width 124 height 6
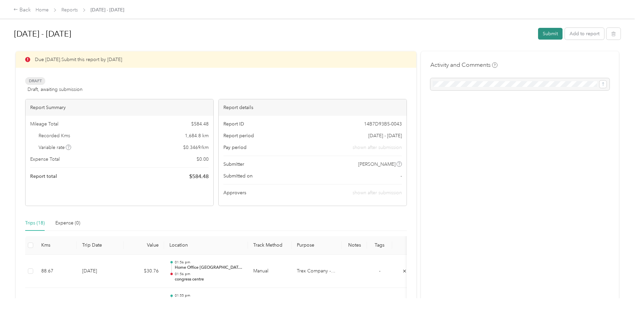
click at [544, 34] on button "Submit" at bounding box center [550, 34] width 24 height 12
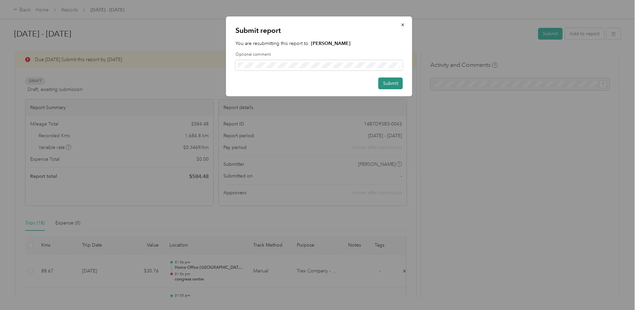
click at [385, 86] on button "Submit" at bounding box center [391, 84] width 24 height 12
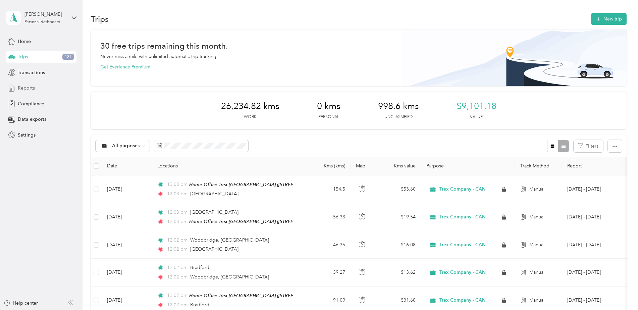
click at [30, 87] on span "Reports" at bounding box center [26, 88] width 17 height 7
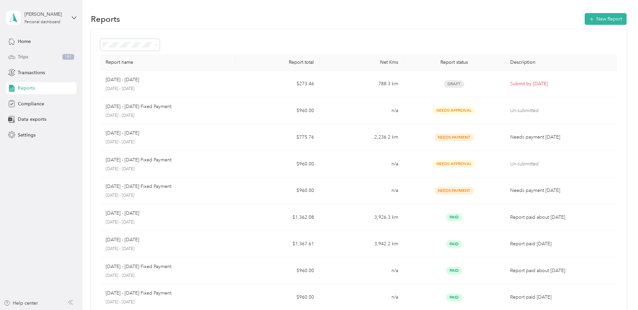
click at [35, 55] on div "Trips 181" at bounding box center [41, 57] width 70 height 12
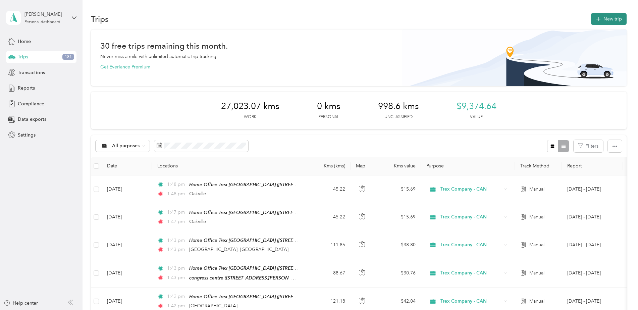
click at [596, 19] on icon "button" at bounding box center [599, 19] width 8 height 8
